Goal: Information Seeking & Learning: Learn about a topic

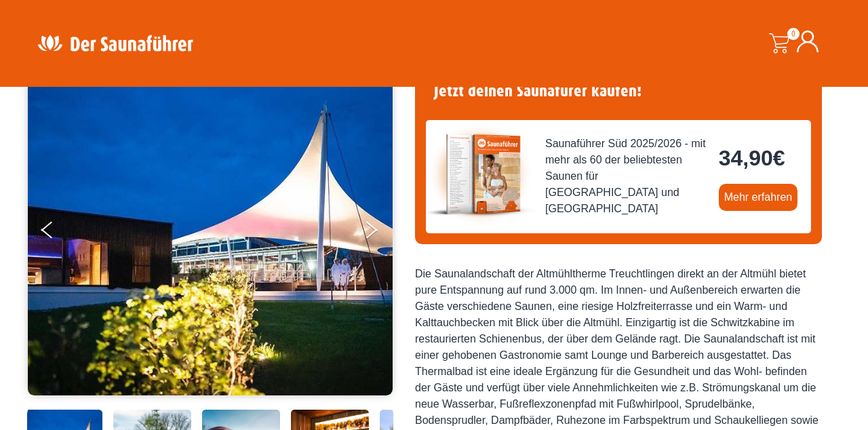
scroll to position [119, 0]
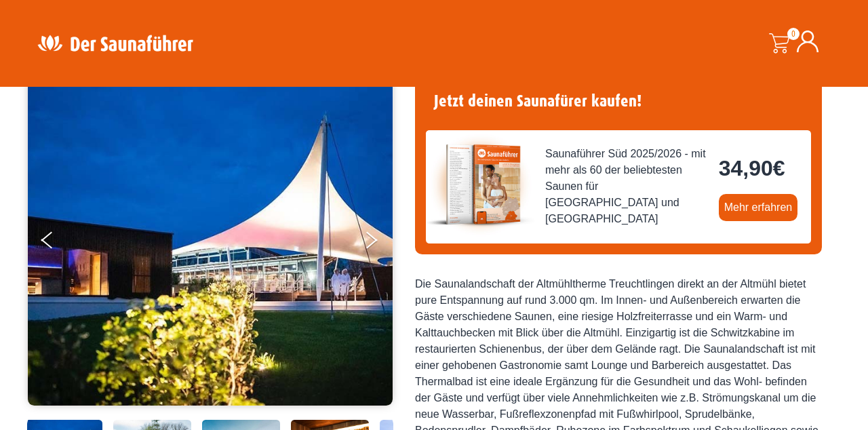
click at [380, 235] on button "Next" at bounding box center [380, 243] width 34 height 34
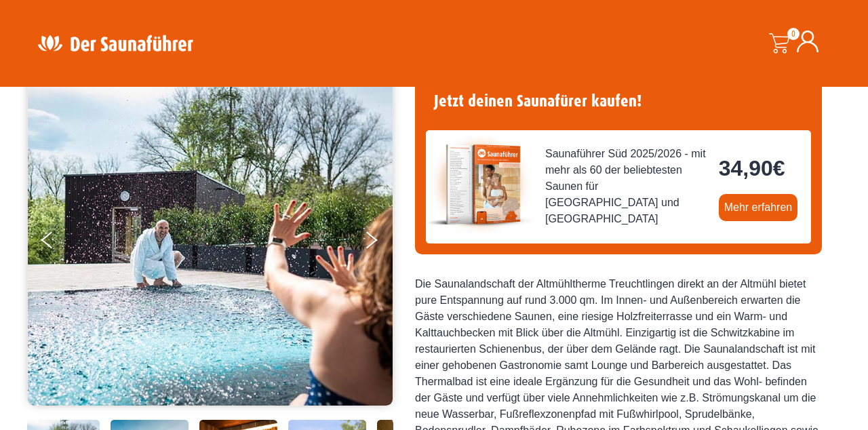
click at [380, 235] on button "Next" at bounding box center [380, 243] width 34 height 34
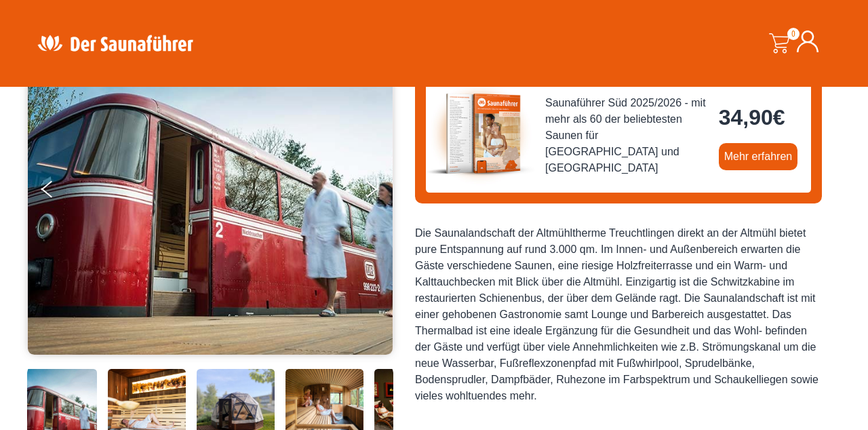
scroll to position [192, 0]
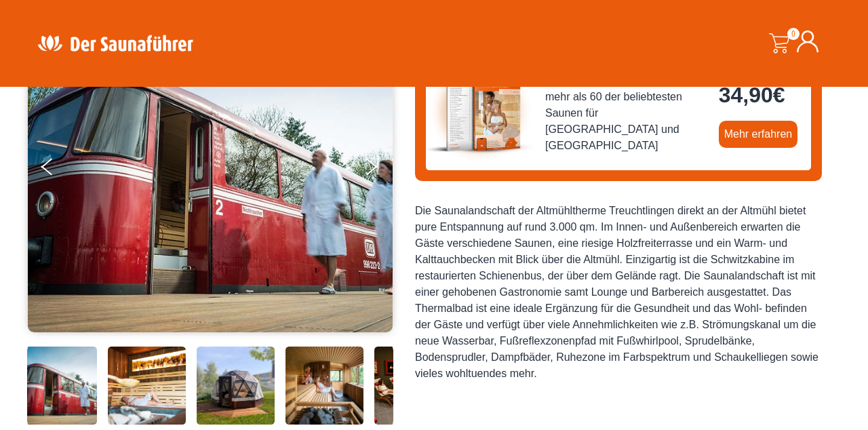
click at [382, 216] on img at bounding box center [210, 166] width 365 height 332
click at [380, 191] on img at bounding box center [210, 166] width 365 height 332
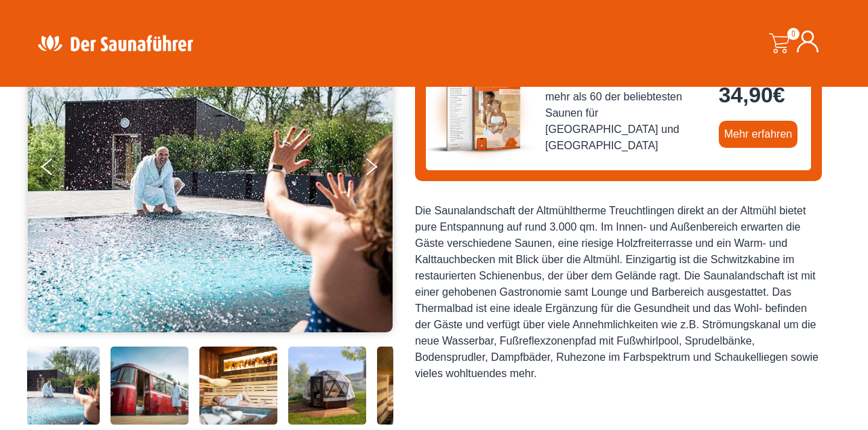
click at [372, 169] on icon "Next" at bounding box center [372, 169] width 12 height 9
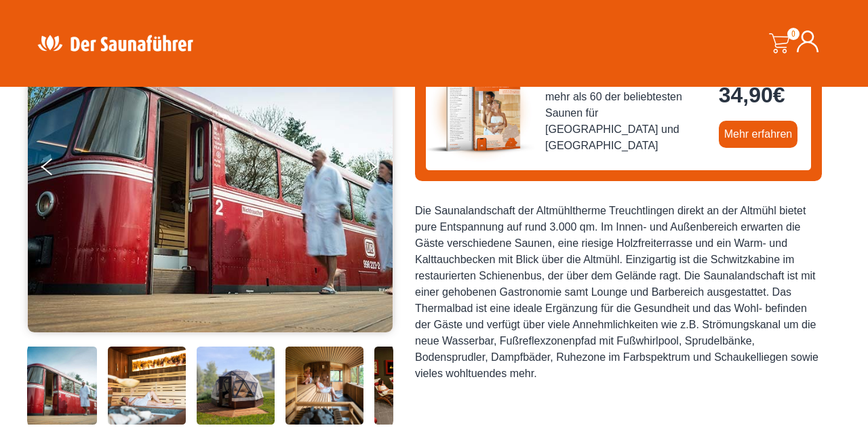
click at [367, 160] on icon "Next" at bounding box center [372, 162] width 12 height 9
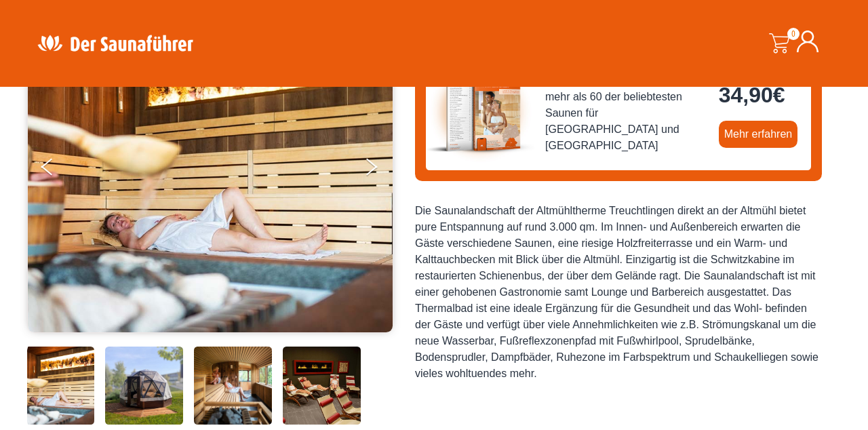
click at [369, 164] on button "Next" at bounding box center [380, 170] width 34 height 34
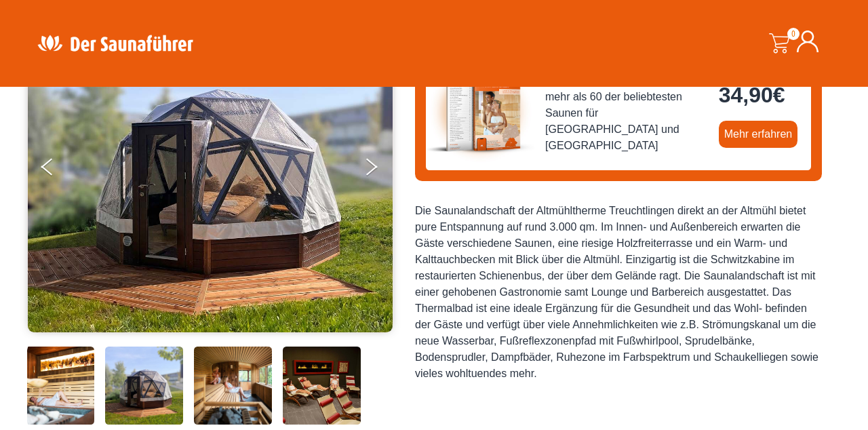
click at [375, 163] on button "Next" at bounding box center [380, 170] width 34 height 34
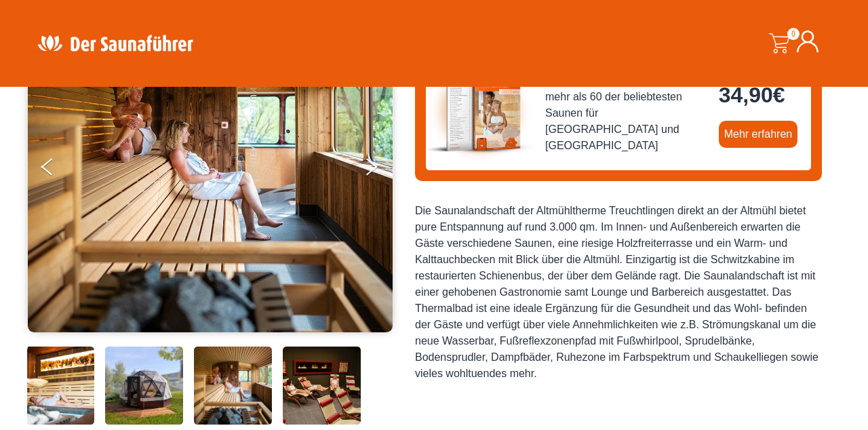
click at [377, 156] on button "Next" at bounding box center [380, 170] width 34 height 34
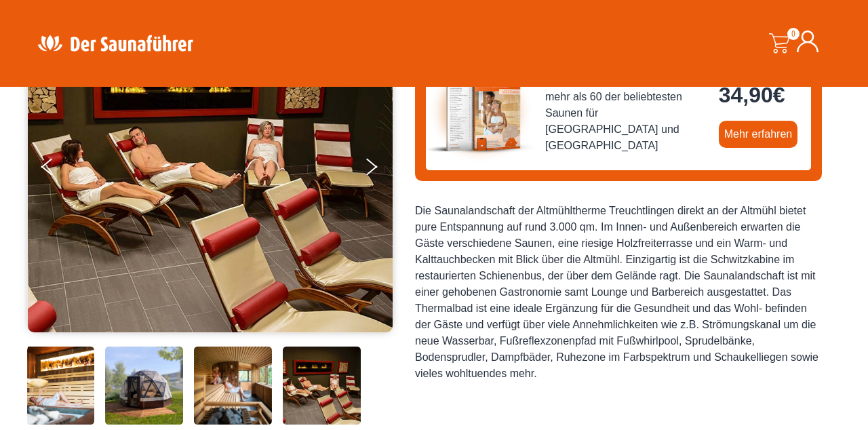
click at [374, 164] on icon "Next" at bounding box center [372, 162] width 12 height 9
click at [376, 169] on button "Next" at bounding box center [380, 170] width 34 height 34
click at [369, 168] on button "Next" at bounding box center [380, 170] width 34 height 34
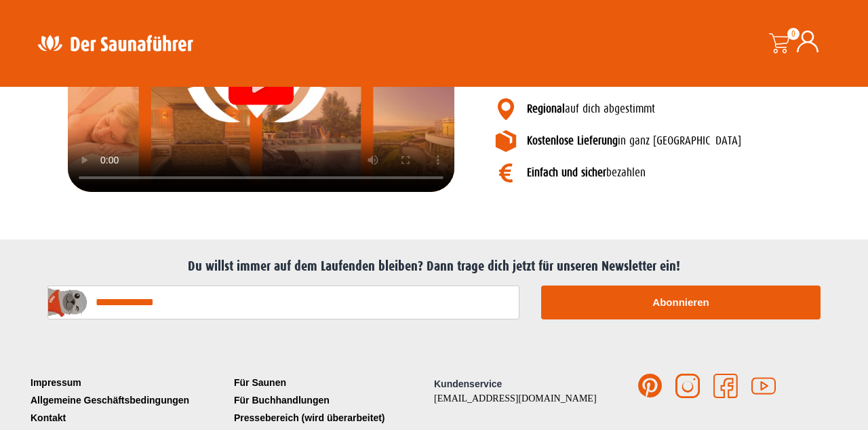
scroll to position [1681, 0]
